Goal: Task Accomplishment & Management: Complete application form

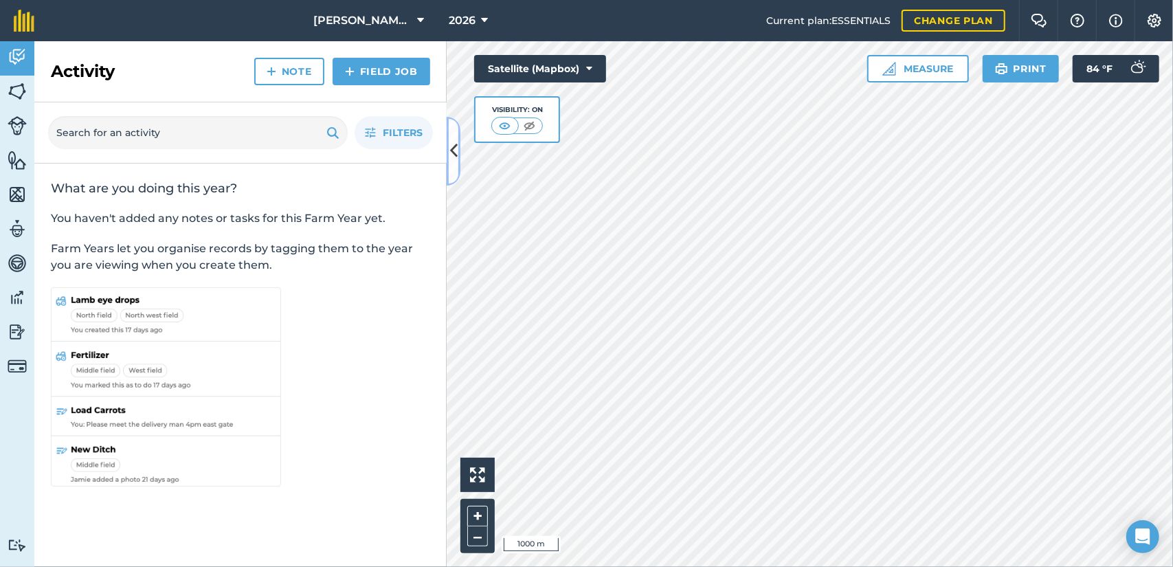
click at [451, 157] on icon at bounding box center [454, 151] width 8 height 24
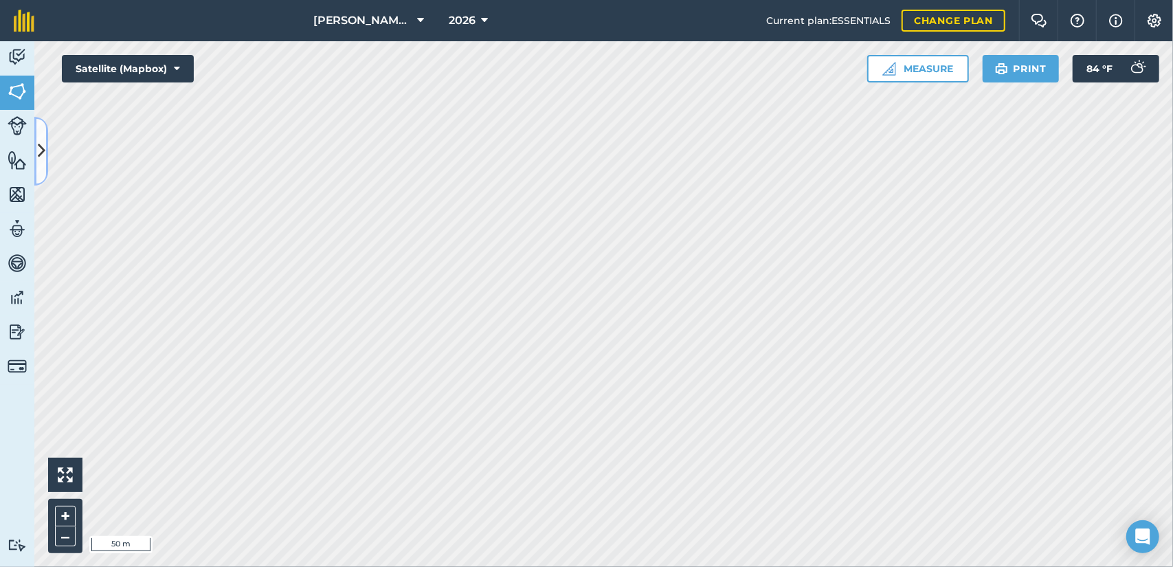
click at [38, 150] on icon at bounding box center [42, 151] width 8 height 24
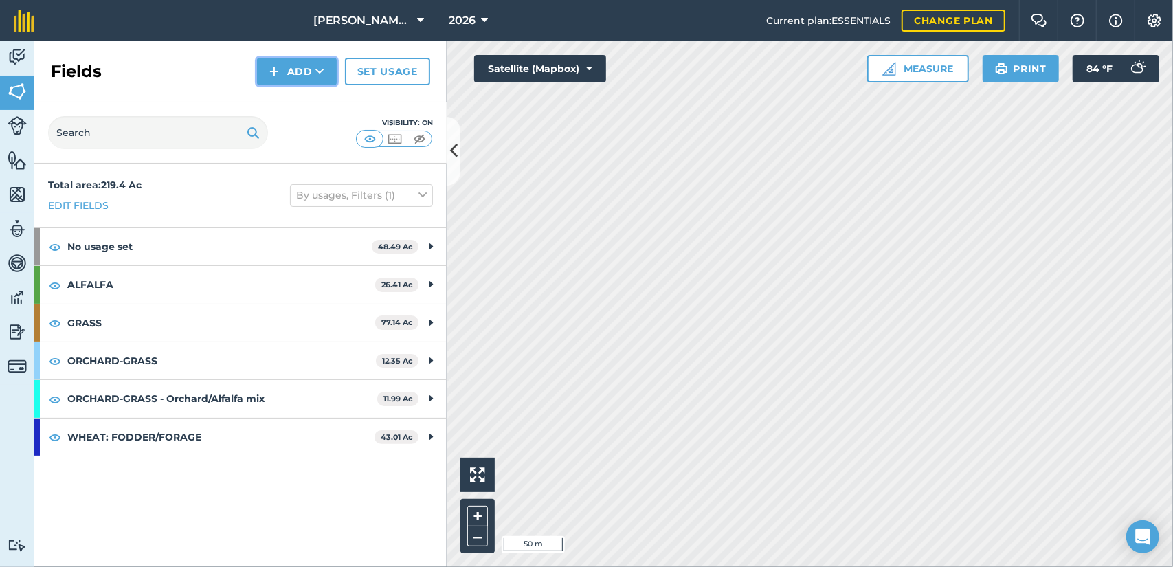
click at [276, 79] on img at bounding box center [274, 71] width 10 height 16
click at [315, 101] on link "Draw" at bounding box center [297, 102] width 76 height 30
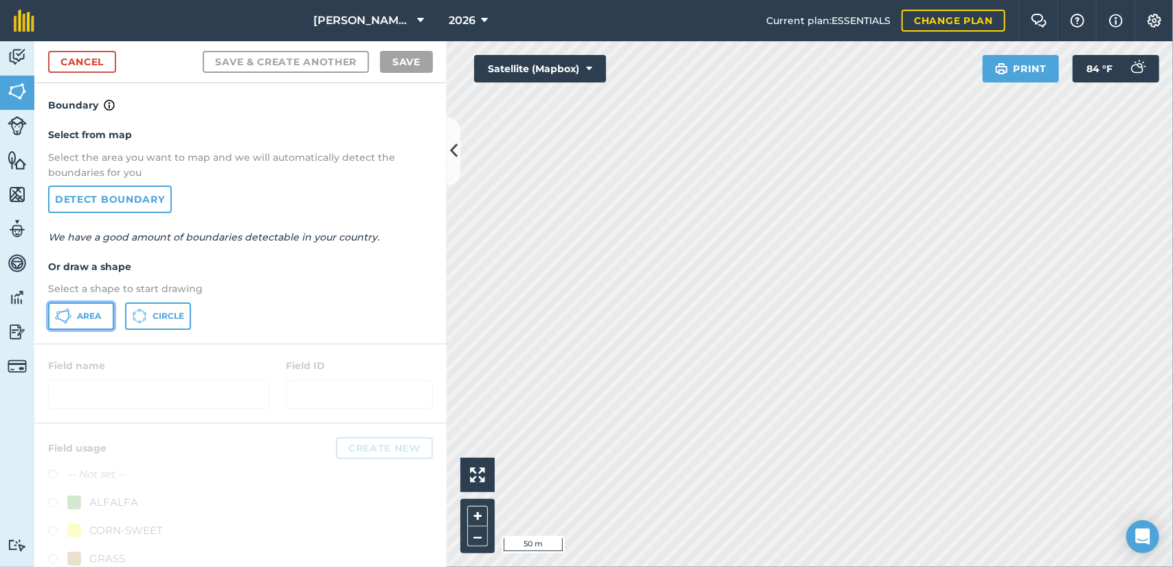
click at [103, 321] on button "Area" at bounding box center [81, 315] width 66 height 27
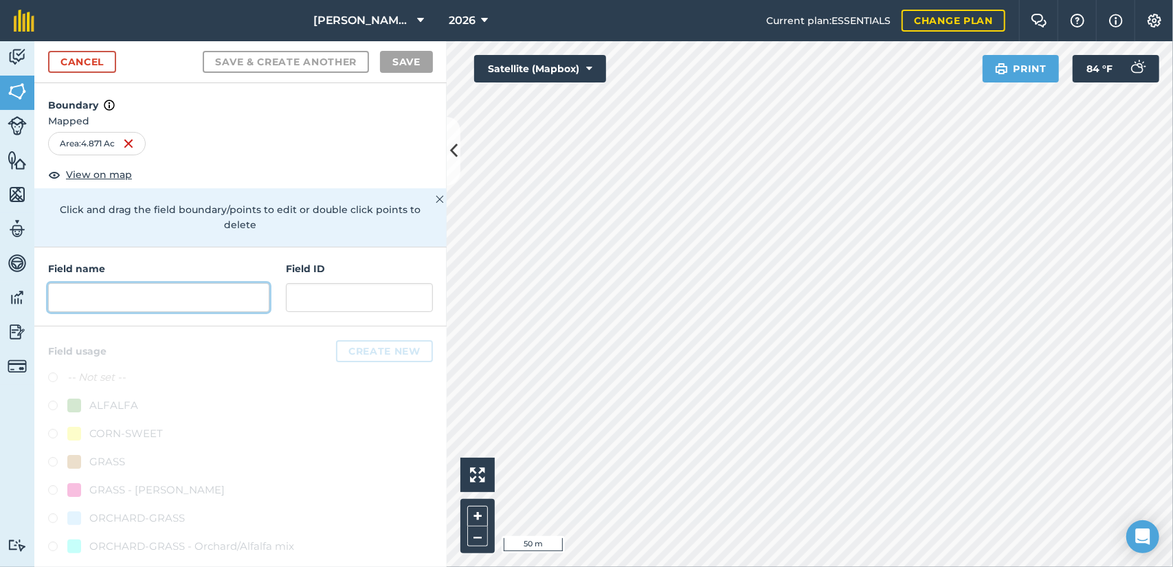
click at [177, 293] on input "text" at bounding box center [158, 297] width 221 height 29
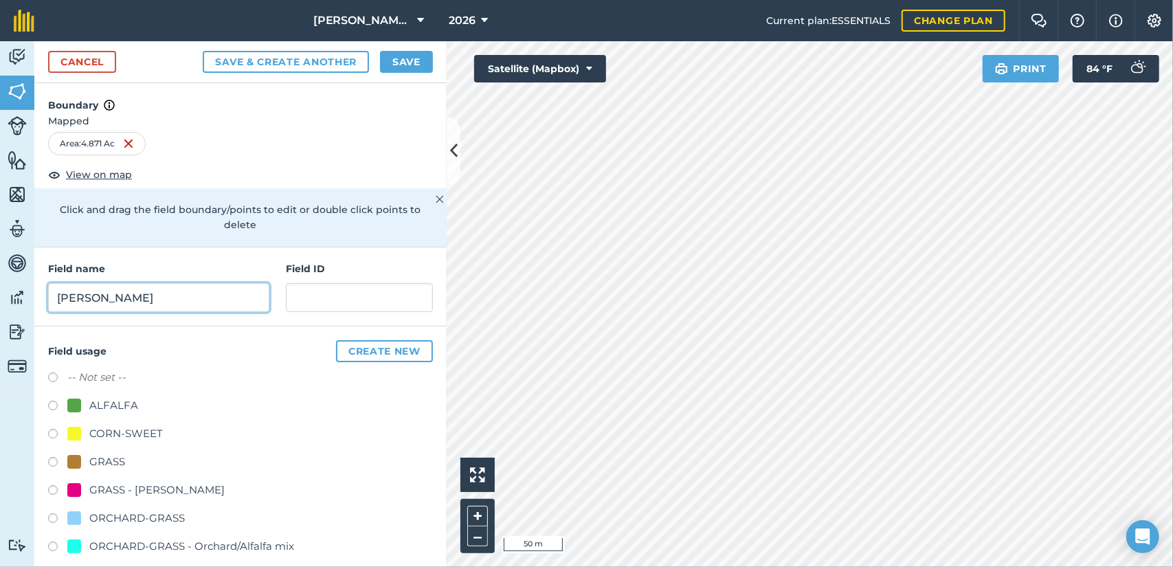
scroll to position [40, 0]
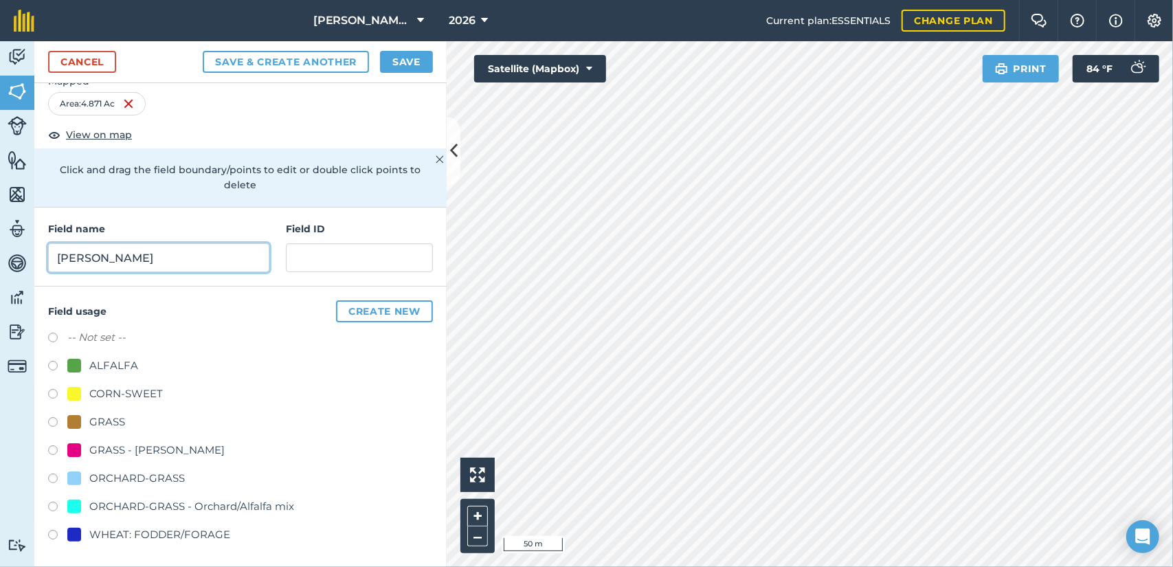
type input "[PERSON_NAME]"
click at [114, 418] on div "GRASS" at bounding box center [107, 422] width 36 height 16
radio input "true"
click at [407, 67] on button "Save" at bounding box center [406, 62] width 53 height 22
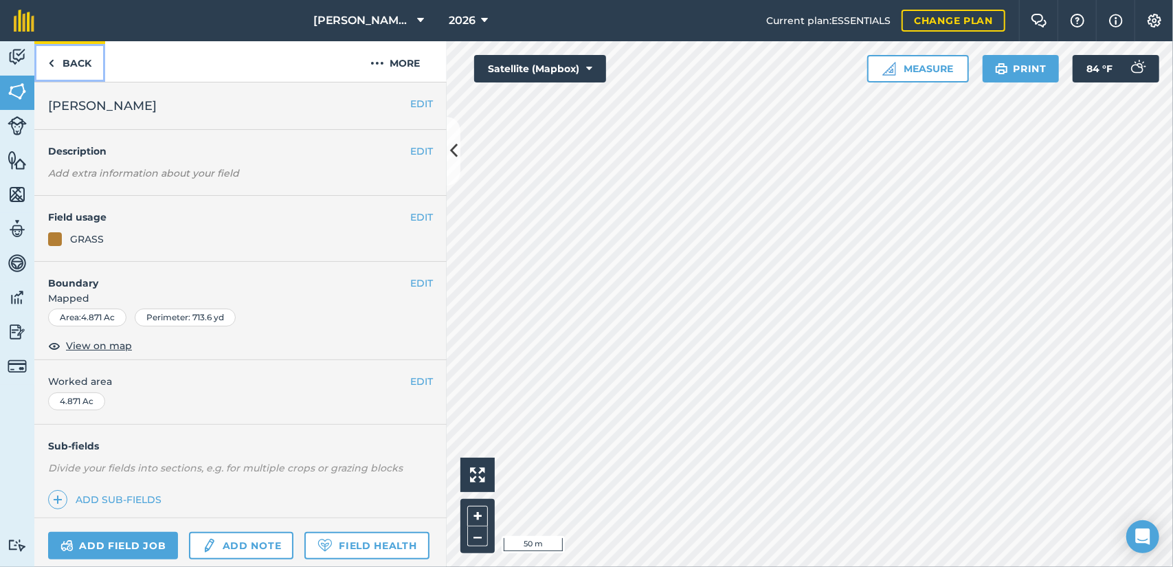
click at [89, 67] on link "Back" at bounding box center [69, 61] width 71 height 41
click at [77, 61] on link "Back" at bounding box center [69, 61] width 71 height 41
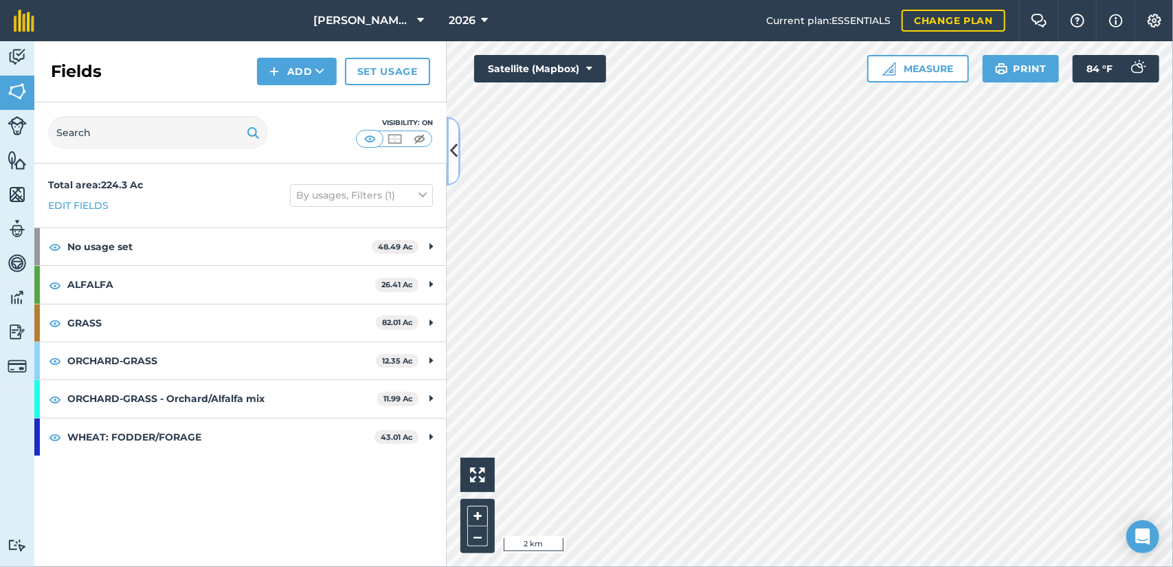
click at [448, 148] on button at bounding box center [454, 151] width 14 height 69
